Goal: Task Accomplishment & Management: Use online tool/utility

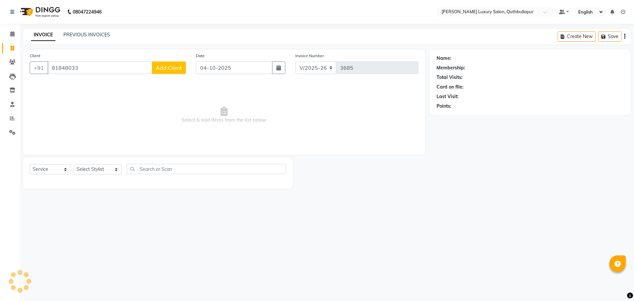
select select "5816"
select select "service"
type input "81848033"
click at [93, 169] on select "Select Stylist [PERSON_NAME] SHAKE AHON [PERSON_NAME] [PERSON_NAME] [PERSON_NAM…" at bounding box center [98, 169] width 48 height 10
click at [74, 164] on select "Select Stylist [PERSON_NAME] SHAKE AHON [PERSON_NAME] [PERSON_NAME] [PERSON_NAM…" at bounding box center [98, 169] width 48 height 10
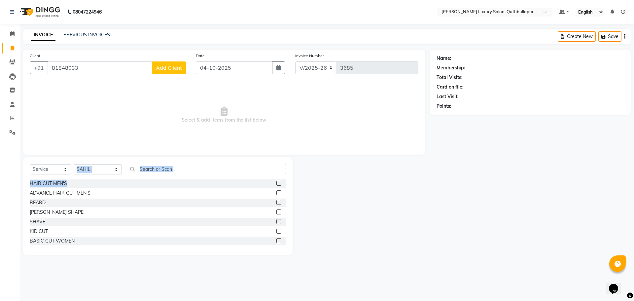
click at [130, 187] on div "Select Service Product Membership Package Voucher Prepaid Gift Card Select Styl…" at bounding box center [157, 205] width 269 height 97
click at [108, 171] on select "Select Stylist [PERSON_NAME] SHAKE AHON [PERSON_NAME] [PERSON_NAME] [PERSON_NAM…" at bounding box center [98, 169] width 48 height 10
select select "59116"
click at [74, 164] on select "Select Stylist [PERSON_NAME] SHAKE AHON [PERSON_NAME] [PERSON_NAME] [PERSON_NAM…" at bounding box center [98, 169] width 48 height 10
click at [47, 184] on div "HAIR CUT MEN'S" at bounding box center [48, 183] width 37 height 7
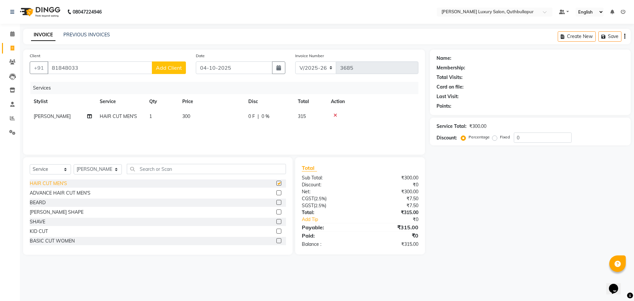
checkbox input "false"
click at [180, 169] on input "text" at bounding box center [206, 169] width 159 height 10
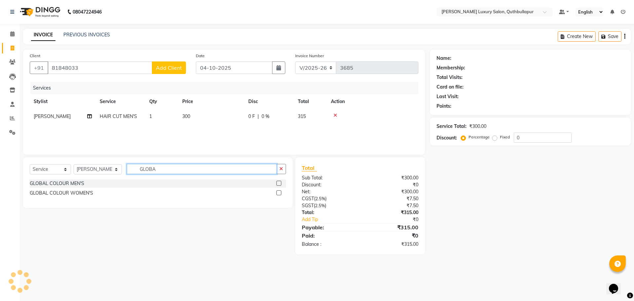
type input "GLOBA"
click at [72, 179] on div "GLOBAL COLOUR MEN'S" at bounding box center [158, 183] width 256 height 8
click at [77, 183] on div "GLOBAL COLOUR MEN'S" at bounding box center [57, 183] width 54 height 7
checkbox input "false"
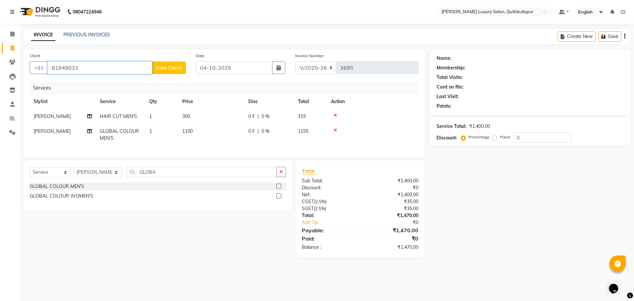
drag, startPoint x: 103, startPoint y: 70, endPoint x: 51, endPoint y: 74, distance: 51.7
click at [51, 74] on div "Client [PHONE_NUMBER] Add Client" at bounding box center [108, 65] width 166 height 27
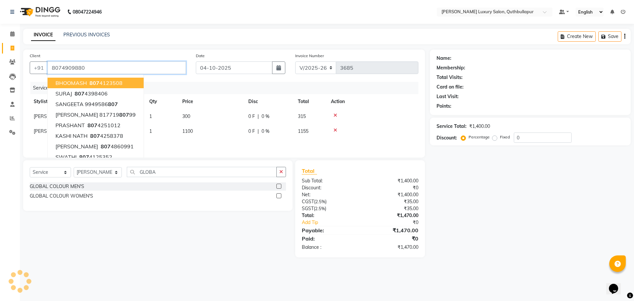
type input "8074909880"
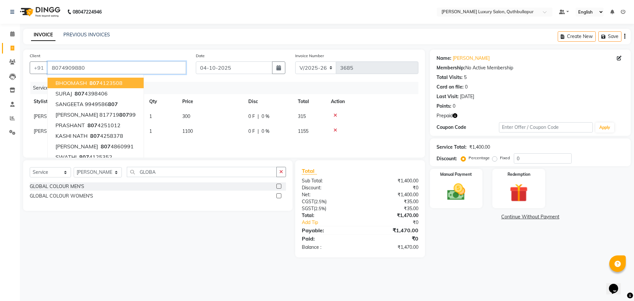
click at [122, 63] on input "8074909880" at bounding box center [117, 67] width 138 height 13
click at [455, 113] on button "button" at bounding box center [455, 115] width 5 height 7
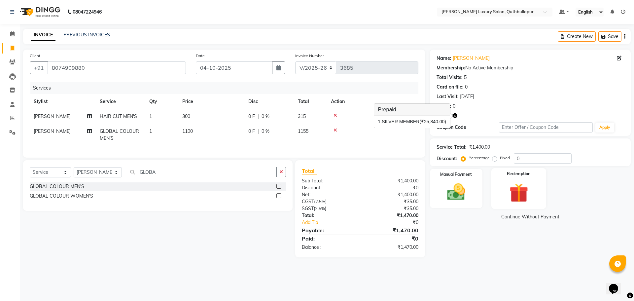
click at [527, 183] on img at bounding box center [518, 192] width 31 height 23
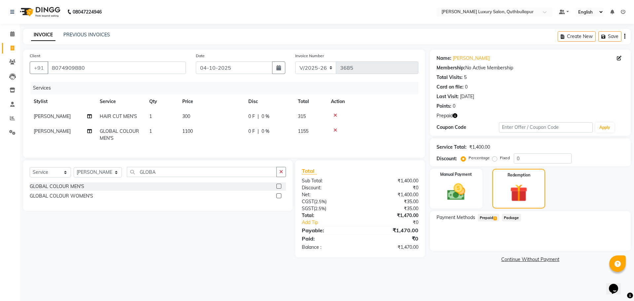
click at [492, 217] on span "Prepaid 1" at bounding box center [488, 218] width 21 height 8
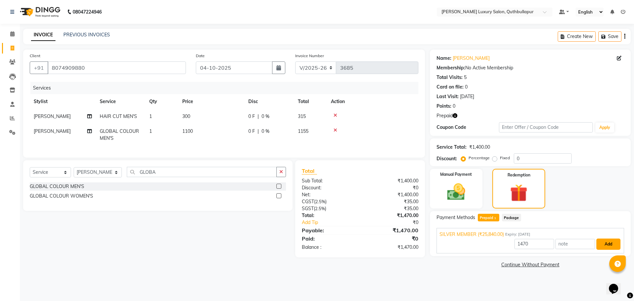
click at [609, 239] on button "Add" at bounding box center [608, 243] width 24 height 11
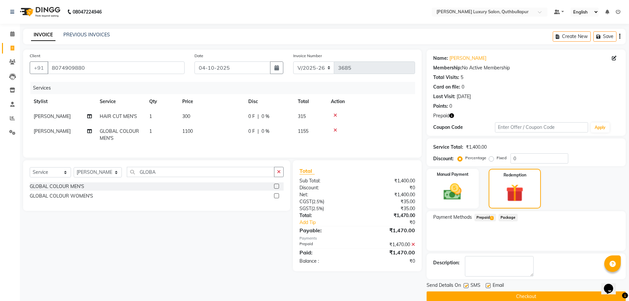
click at [576, 295] on button "Checkout" at bounding box center [526, 296] width 199 height 10
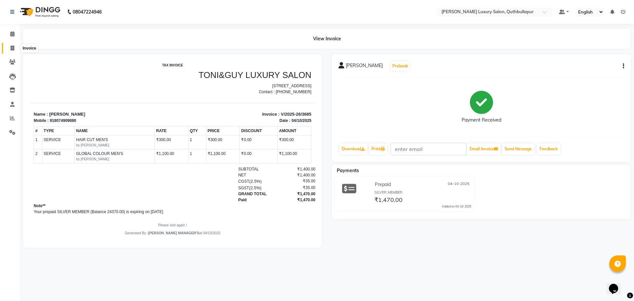
click at [12, 47] on icon at bounding box center [13, 48] width 4 height 5
select select "service"
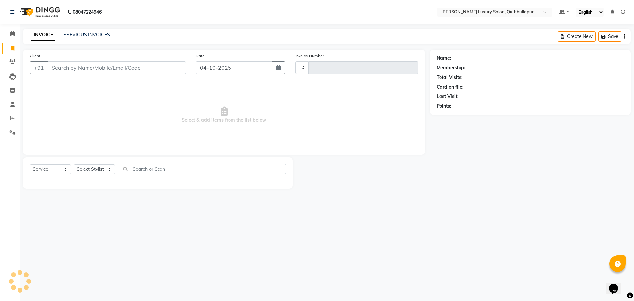
type input "3686"
select select "5816"
click at [153, 167] on input "text" at bounding box center [203, 169] width 166 height 10
